Goal: Information Seeking & Learning: Learn about a topic

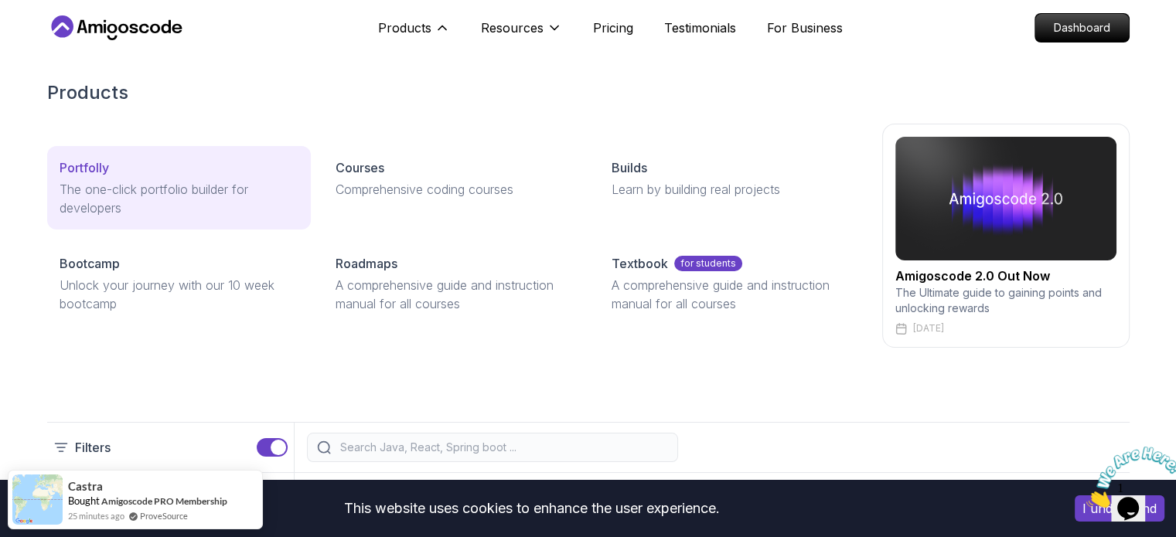
click at [209, 169] on div "Portfolly" at bounding box center [179, 168] width 239 height 19
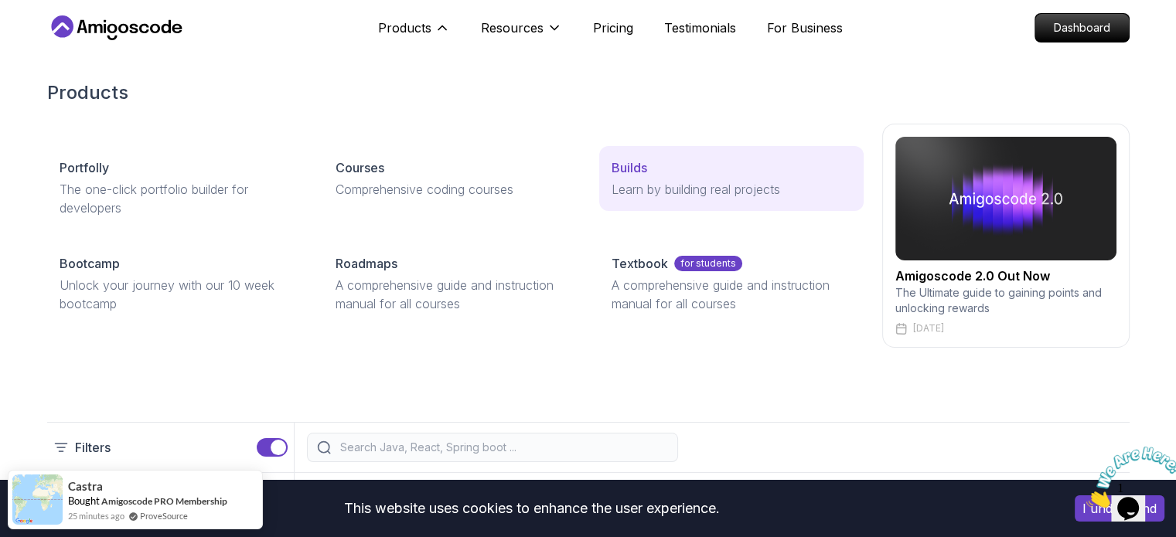
click at [631, 172] on p "Builds" at bounding box center [630, 168] width 36 height 19
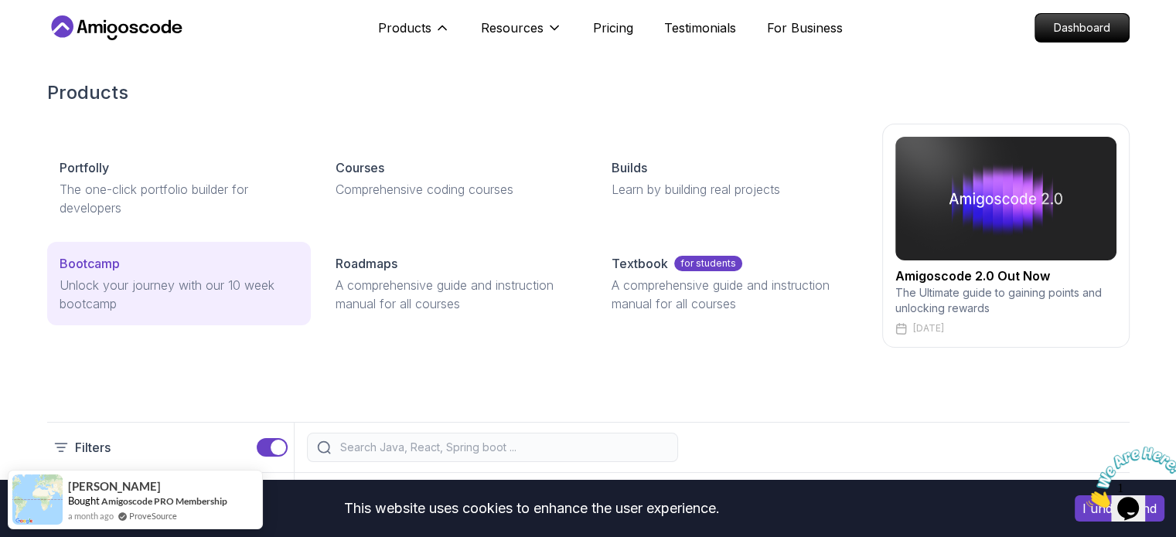
click at [155, 284] on p "Unlock your journey with our 10 week bootcamp" at bounding box center [179, 294] width 239 height 37
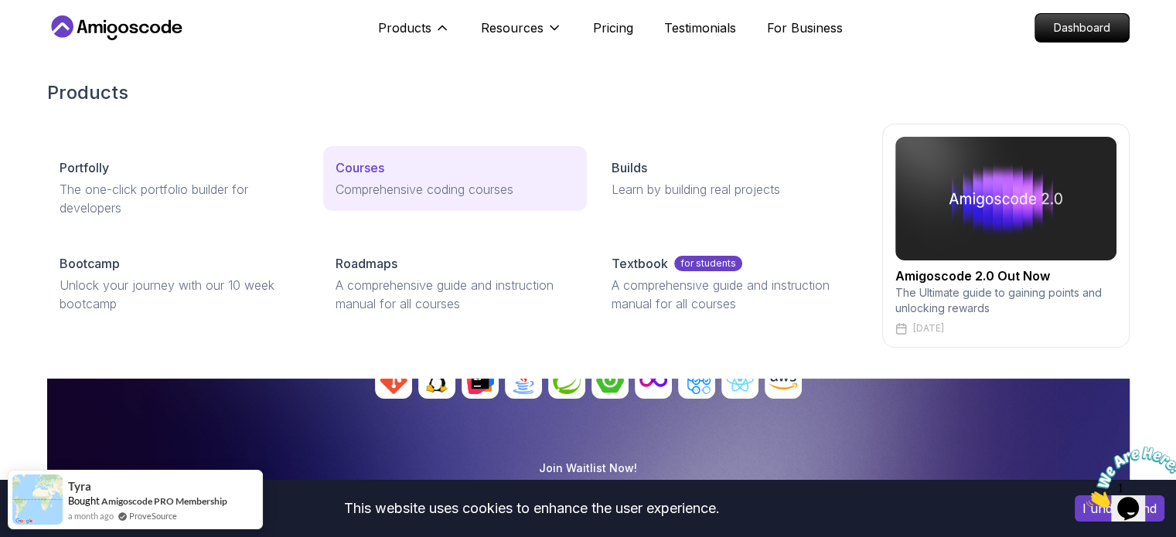
click at [387, 174] on div "Courses" at bounding box center [455, 168] width 239 height 19
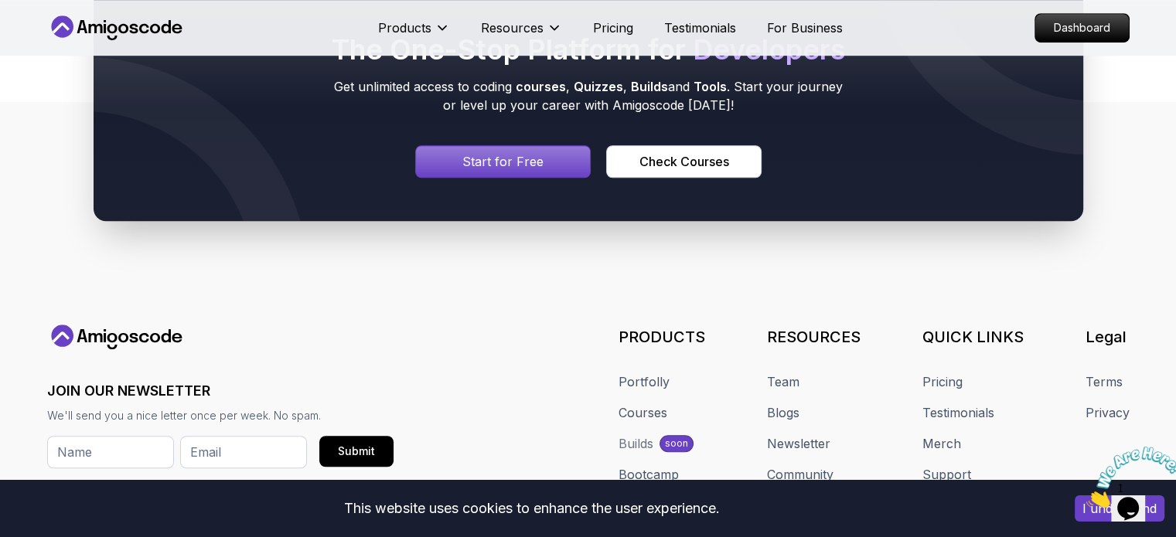
scroll to position [7068, 0]
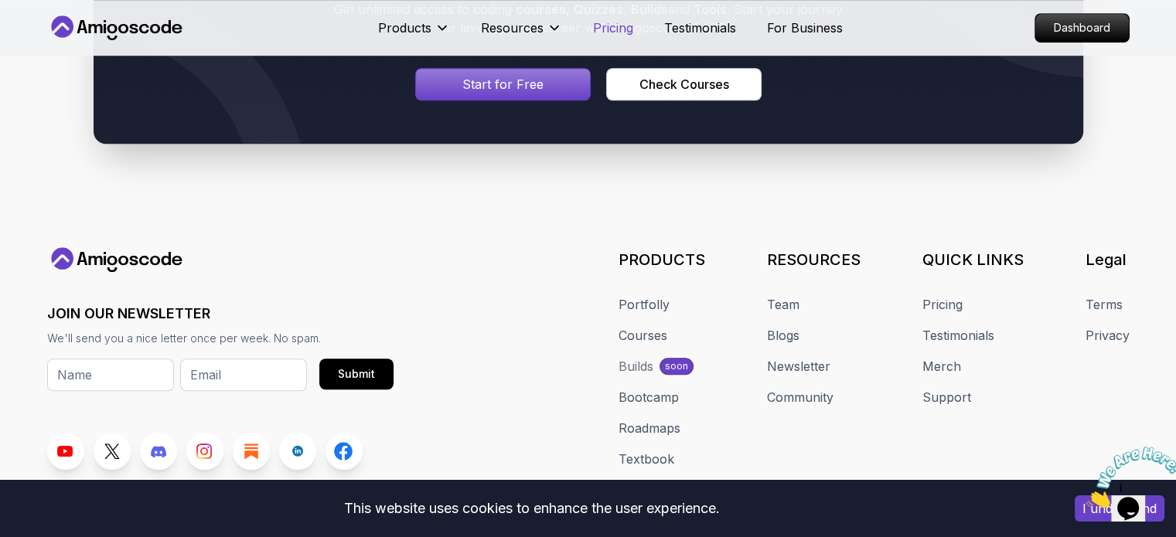
click at [606, 32] on p "Pricing" at bounding box center [613, 28] width 40 height 19
